Goal: Information Seeking & Learning: Learn about a topic

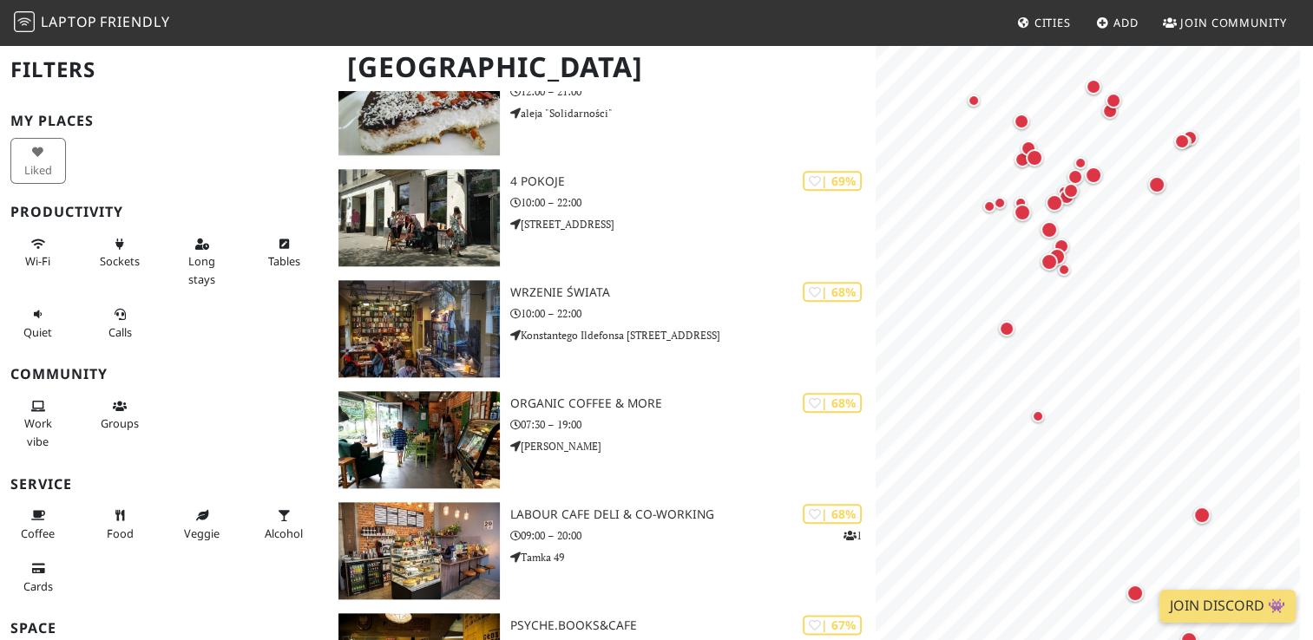
scroll to position [1867, 0]
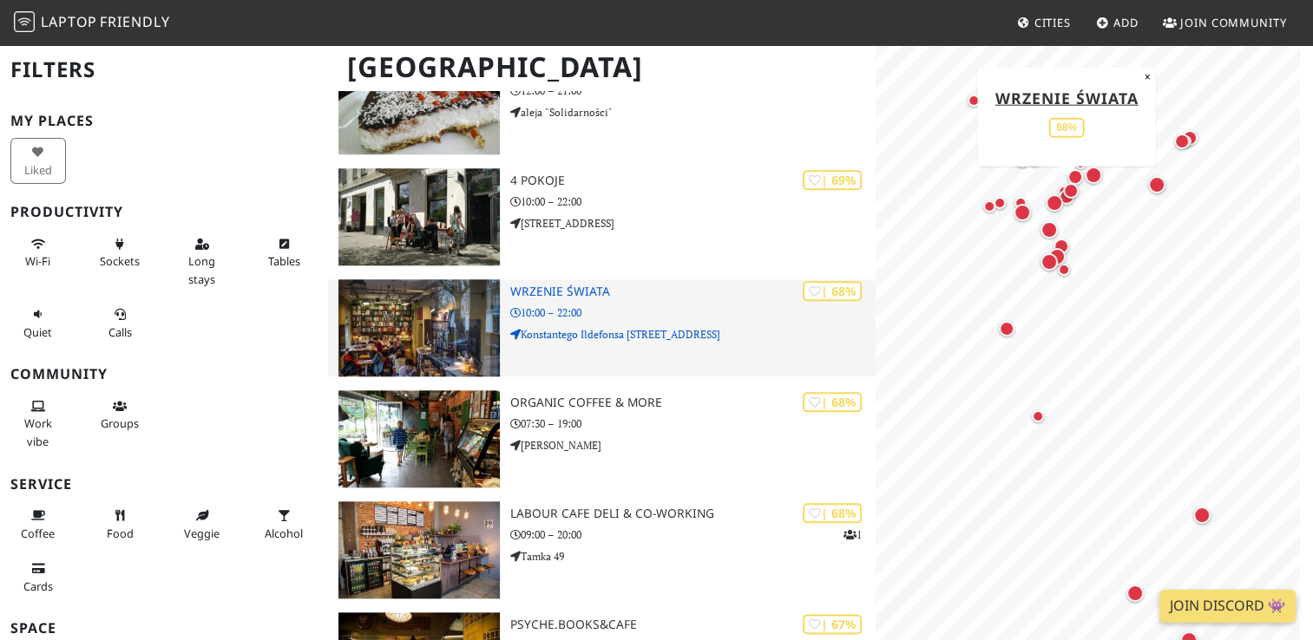
click at [577, 285] on h3 "Wrzenie Świata" at bounding box center [692, 292] width 364 height 15
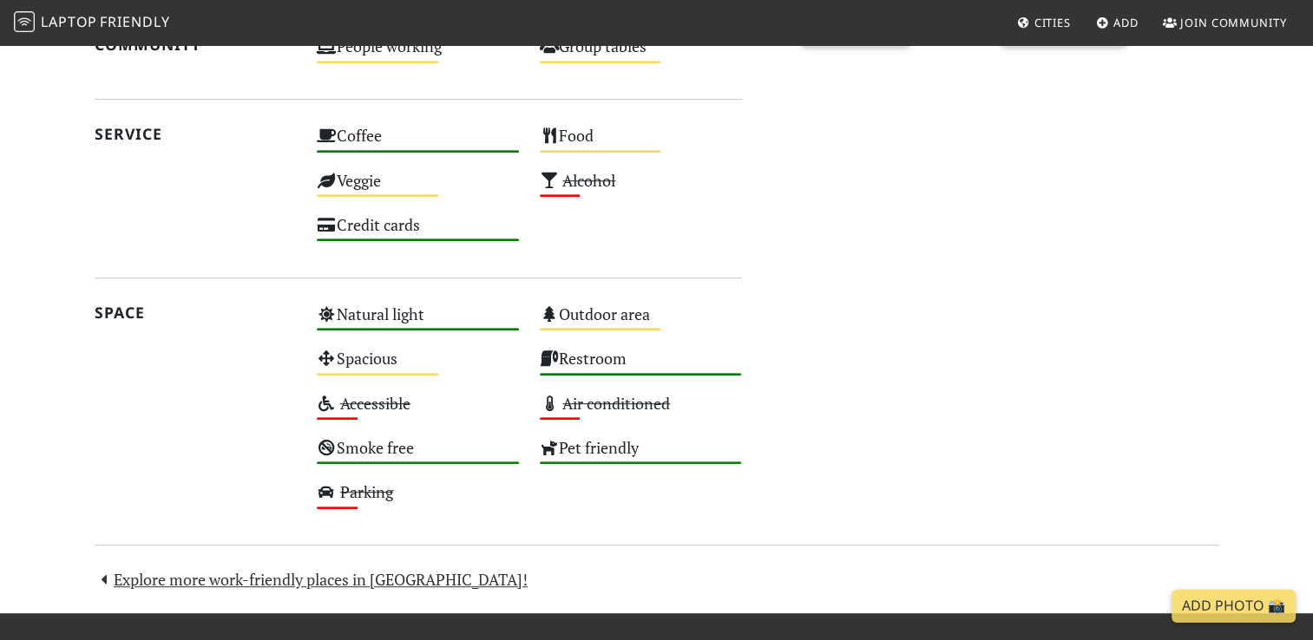
scroll to position [870, 0]
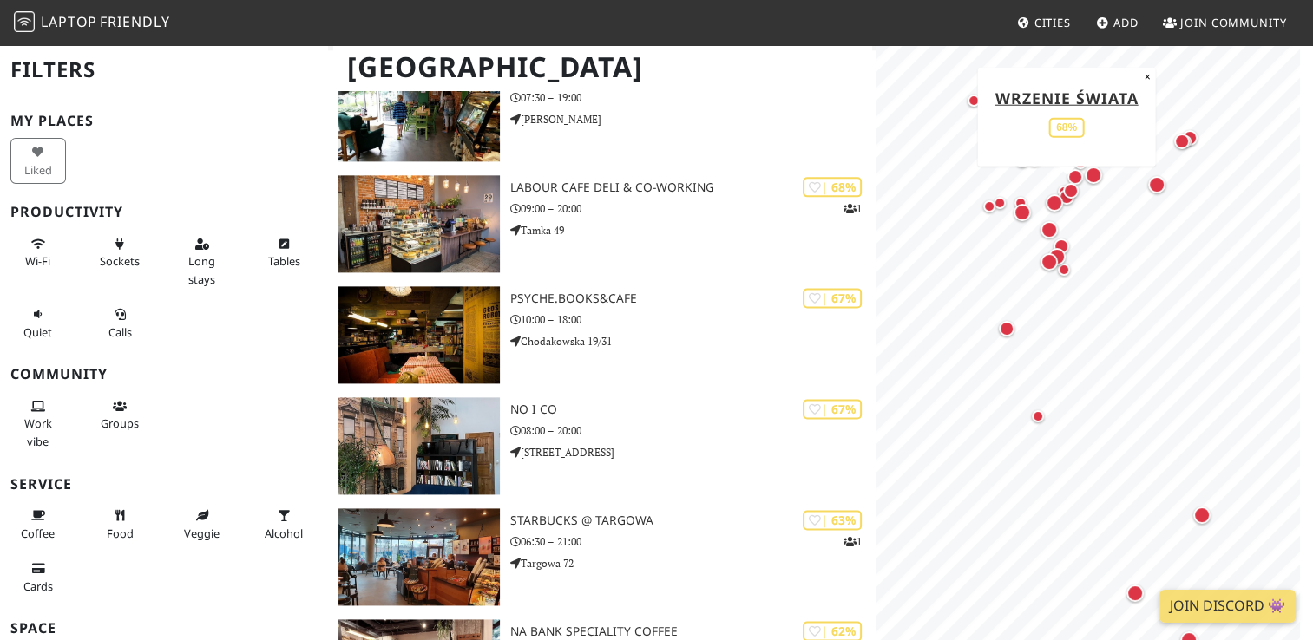
scroll to position [2193, 0]
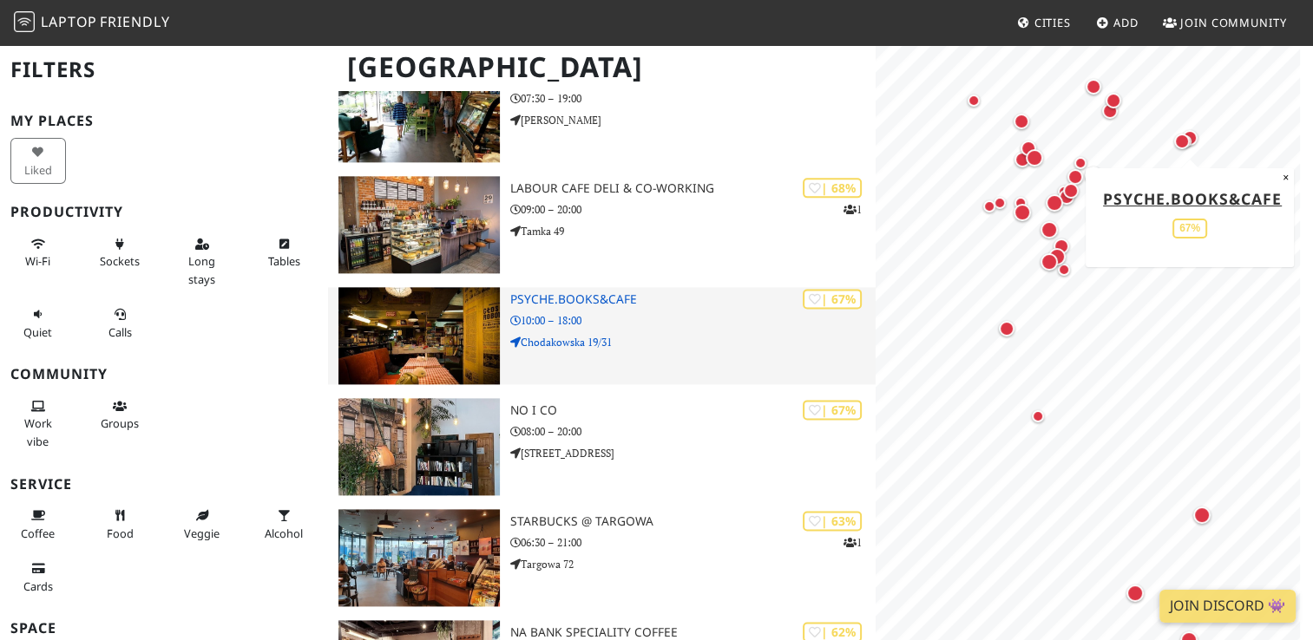
click at [570, 292] on h3 "Psyche.Books&Cafe" at bounding box center [692, 299] width 364 height 15
